Goal: Information Seeking & Learning: Learn about a topic

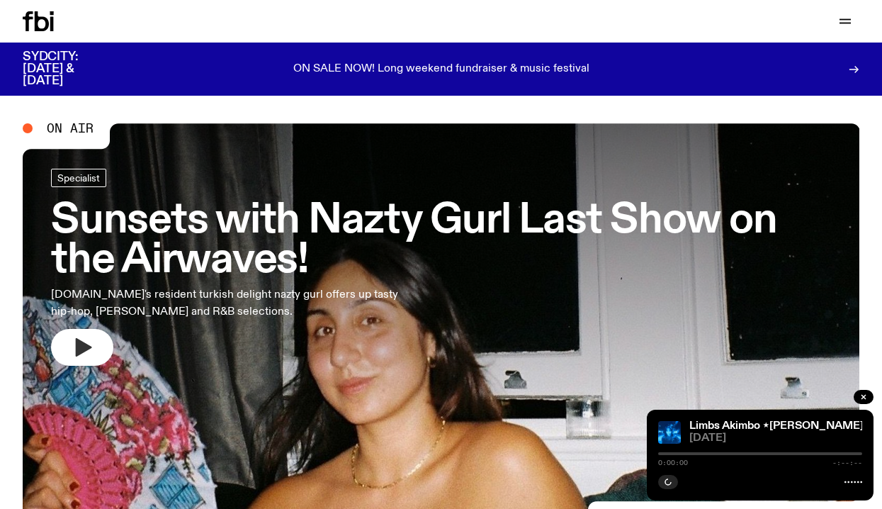
click at [84, 336] on icon "button" at bounding box center [82, 347] width 23 height 23
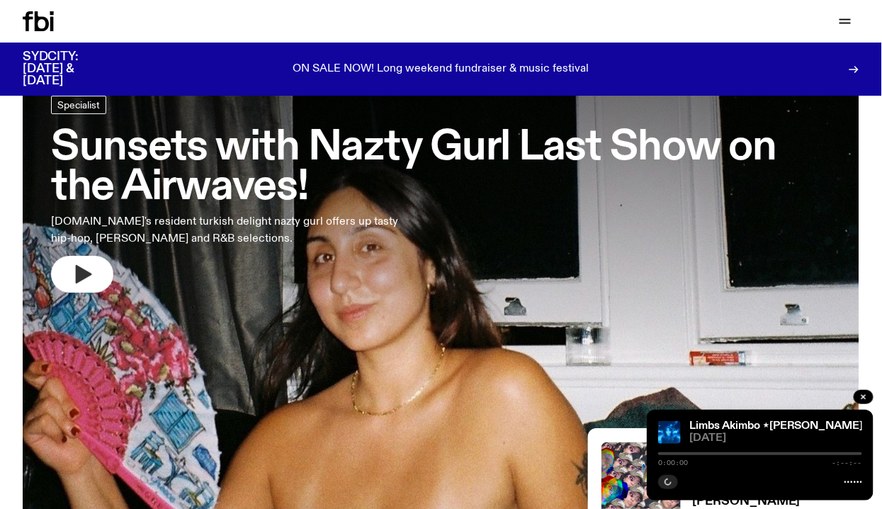
scroll to position [73, 0]
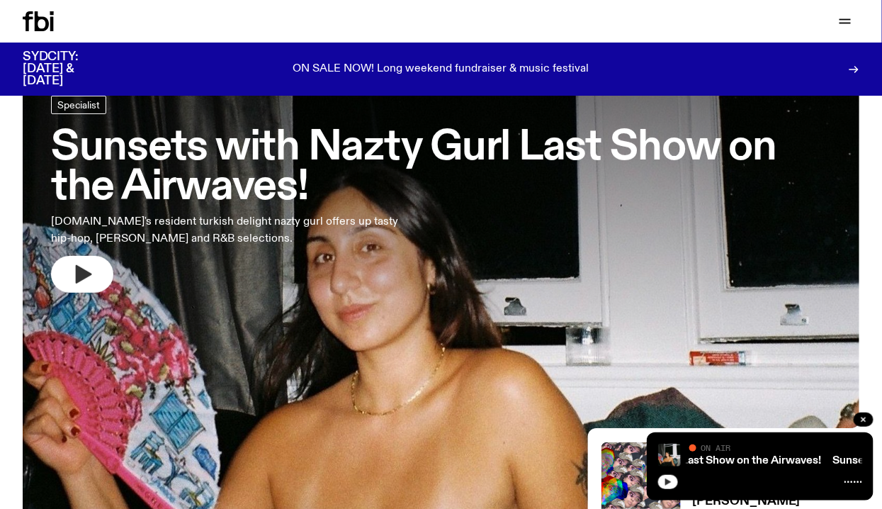
click at [669, 482] on icon "button" at bounding box center [668, 481] width 6 height 7
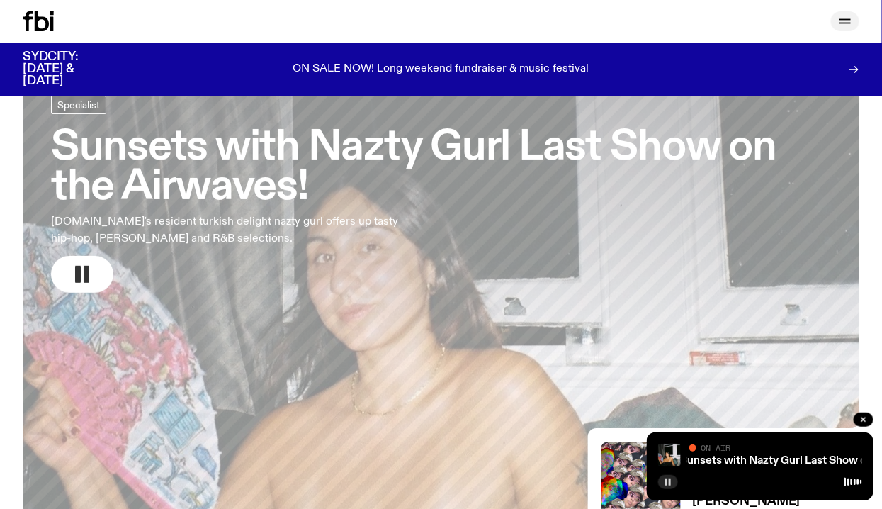
click at [849, 22] on icon "button" at bounding box center [845, 21] width 17 height 17
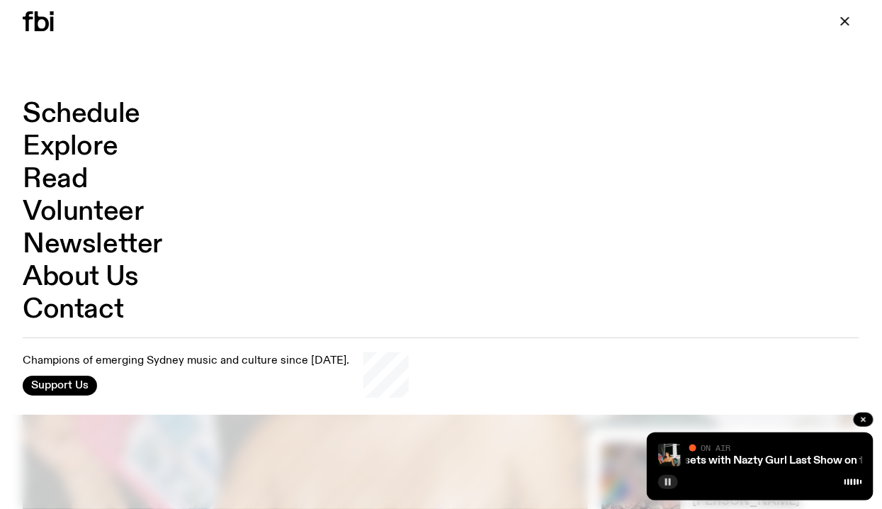
click at [108, 106] on link "Schedule" at bounding box center [82, 114] width 118 height 27
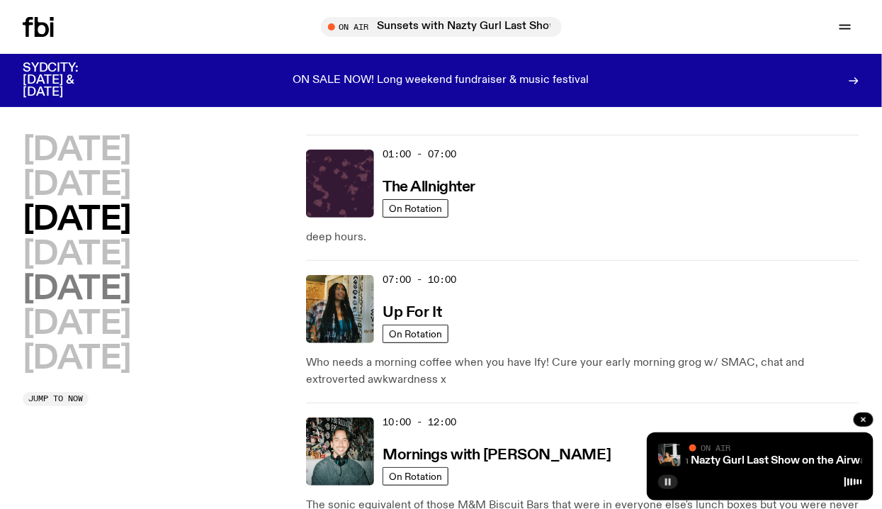
click at [104, 298] on h2 "[DATE]" at bounding box center [77, 289] width 108 height 32
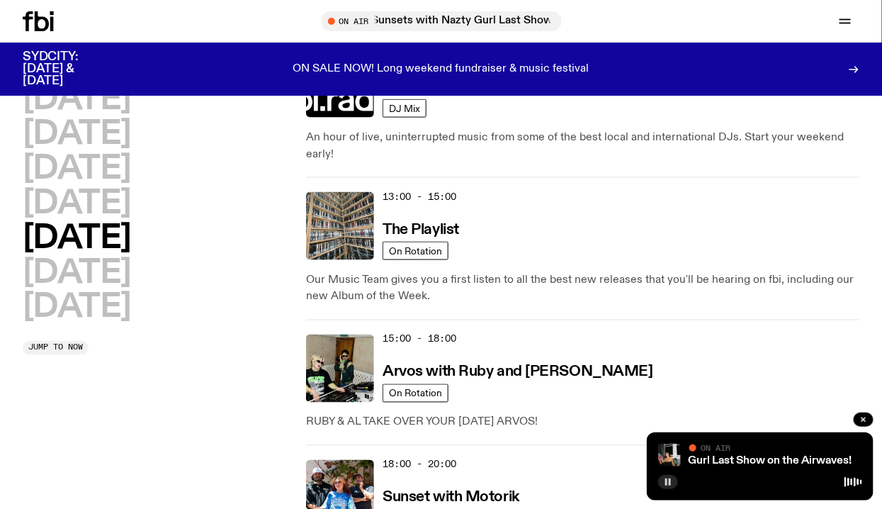
scroll to position [528, 0]
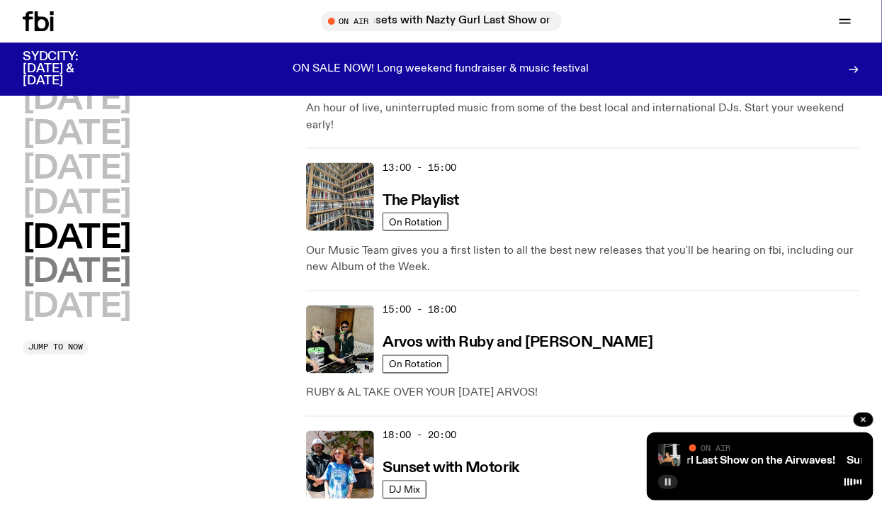
click at [131, 276] on h2 "[DATE]" at bounding box center [77, 273] width 108 height 32
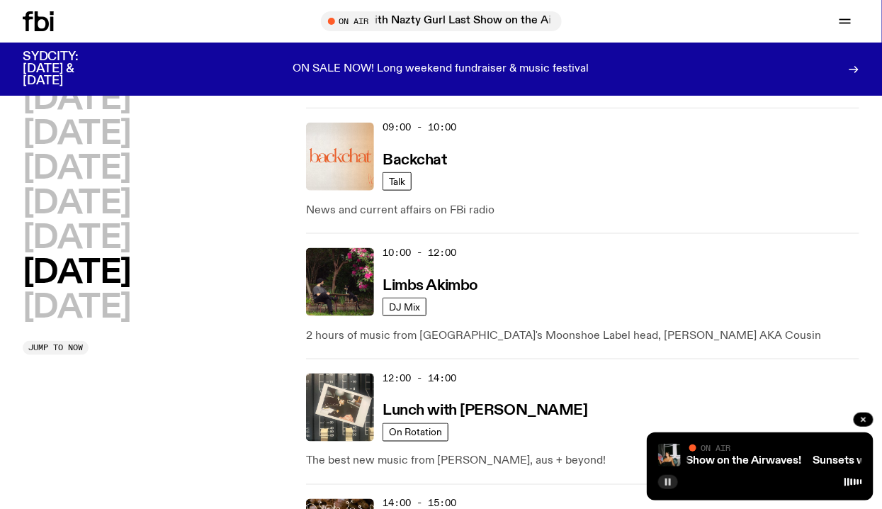
scroll to position [400, 0]
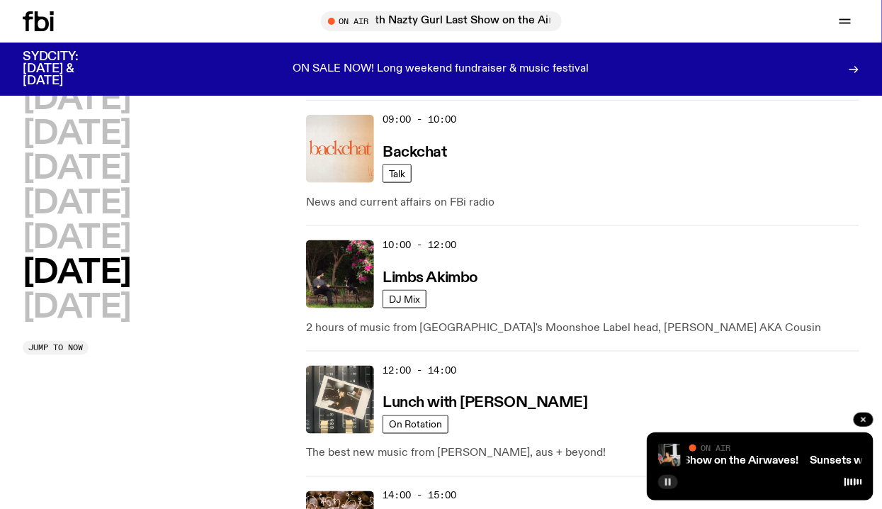
click at [351, 287] on img at bounding box center [340, 274] width 68 height 68
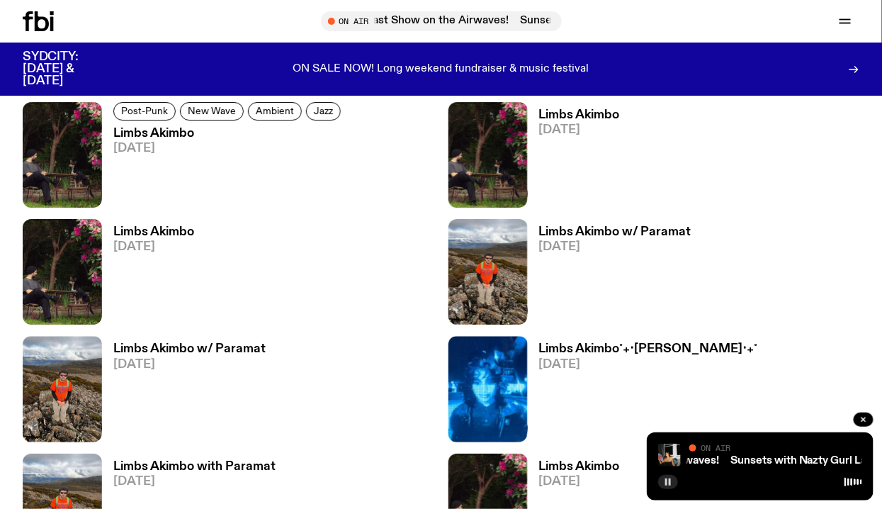
scroll to position [1398, 0]
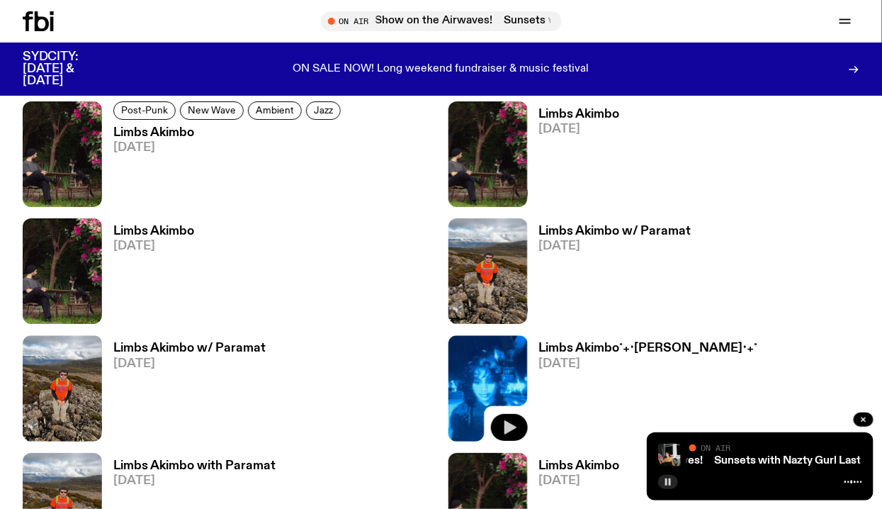
click at [518, 426] on button "button" at bounding box center [509, 427] width 37 height 27
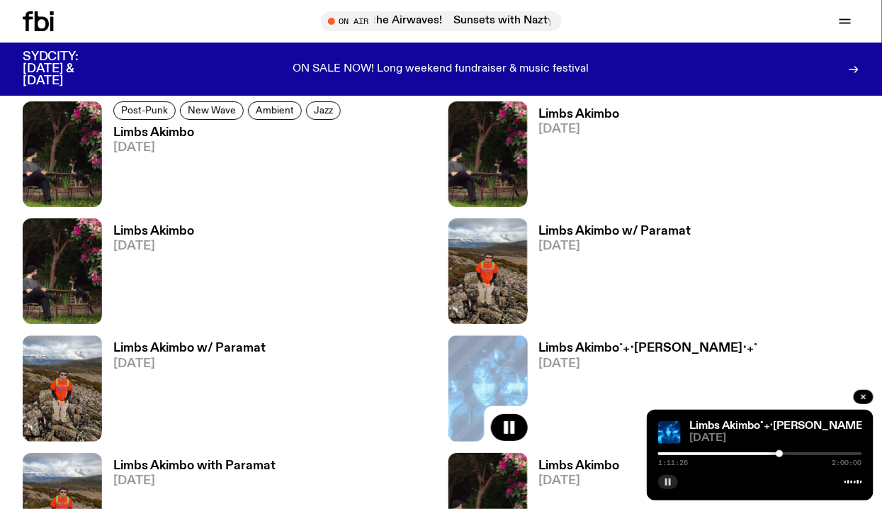
drag, startPoint x: 658, startPoint y: 451, endPoint x: 780, endPoint y: 443, distance: 122.1
click at [780, 443] on div "Limbs Akimbo˚₊‧[PERSON_NAME]‧₊˚ [DATE] 1:11:26 2:00:00" at bounding box center [760, 454] width 227 height 91
